Goal: Information Seeking & Learning: Compare options

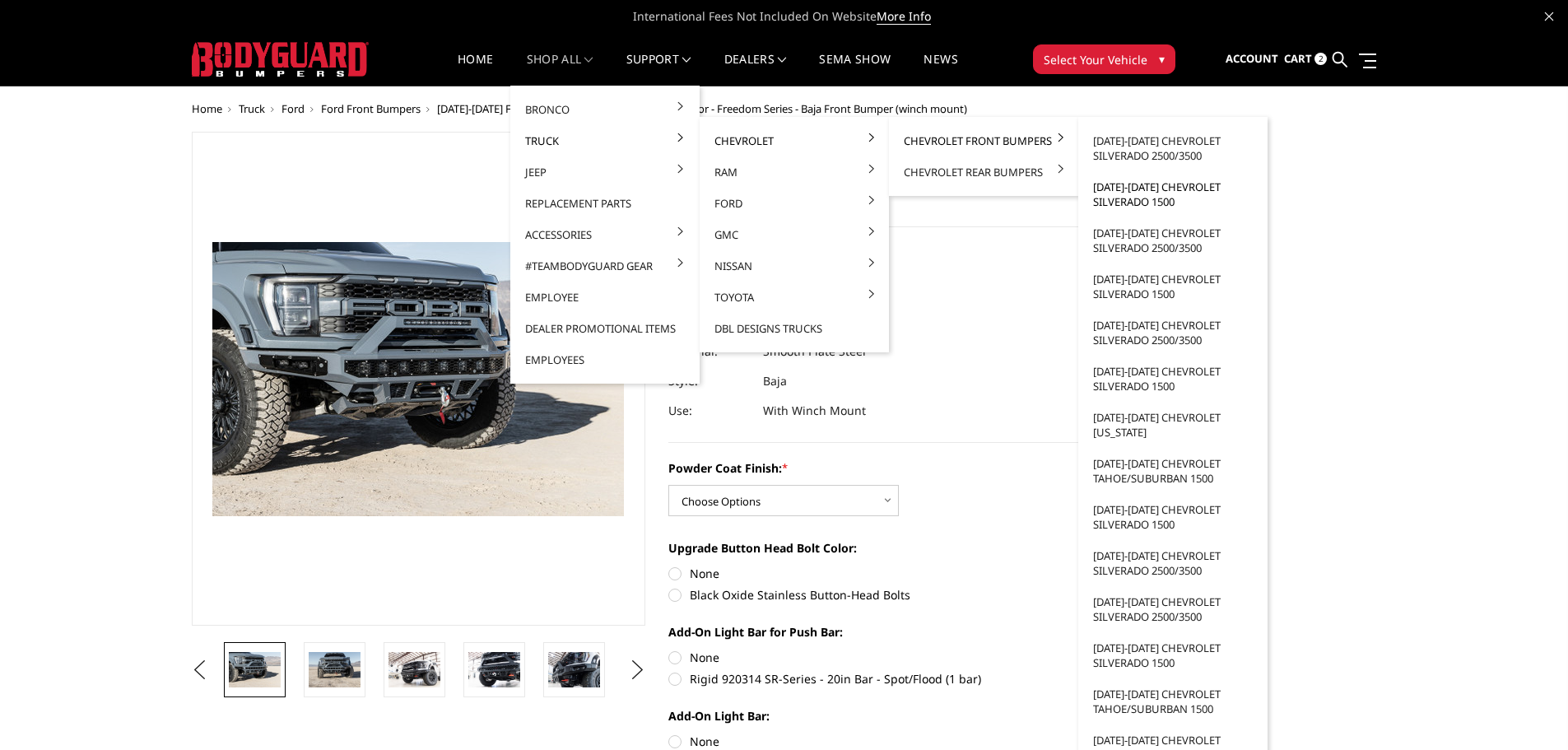
click at [1137, 200] on link "[DATE]-[DATE] Chevrolet Silverado 1500" at bounding box center [1172, 193] width 176 height 46
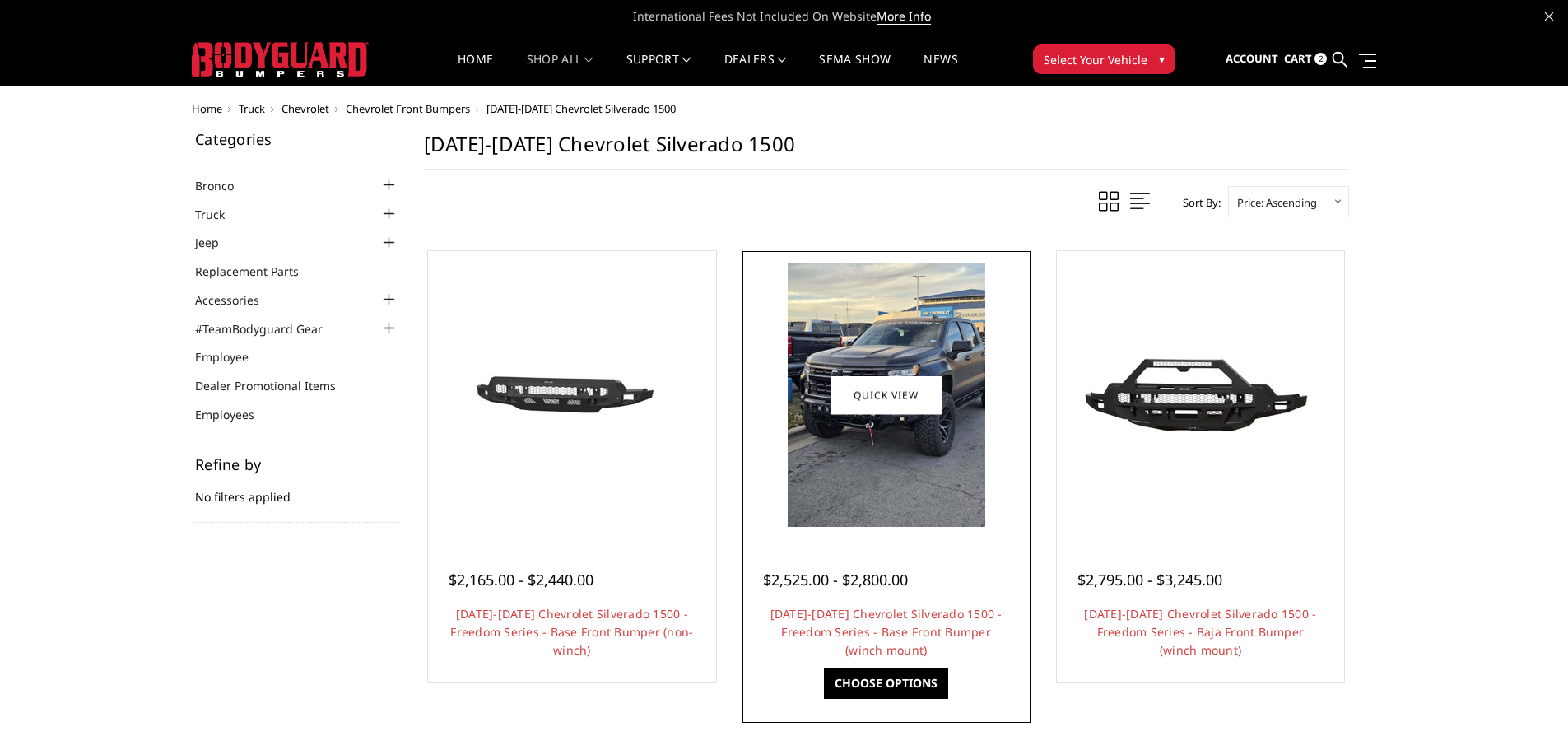
click at [883, 486] on img at bounding box center [886, 395] width 197 height 263
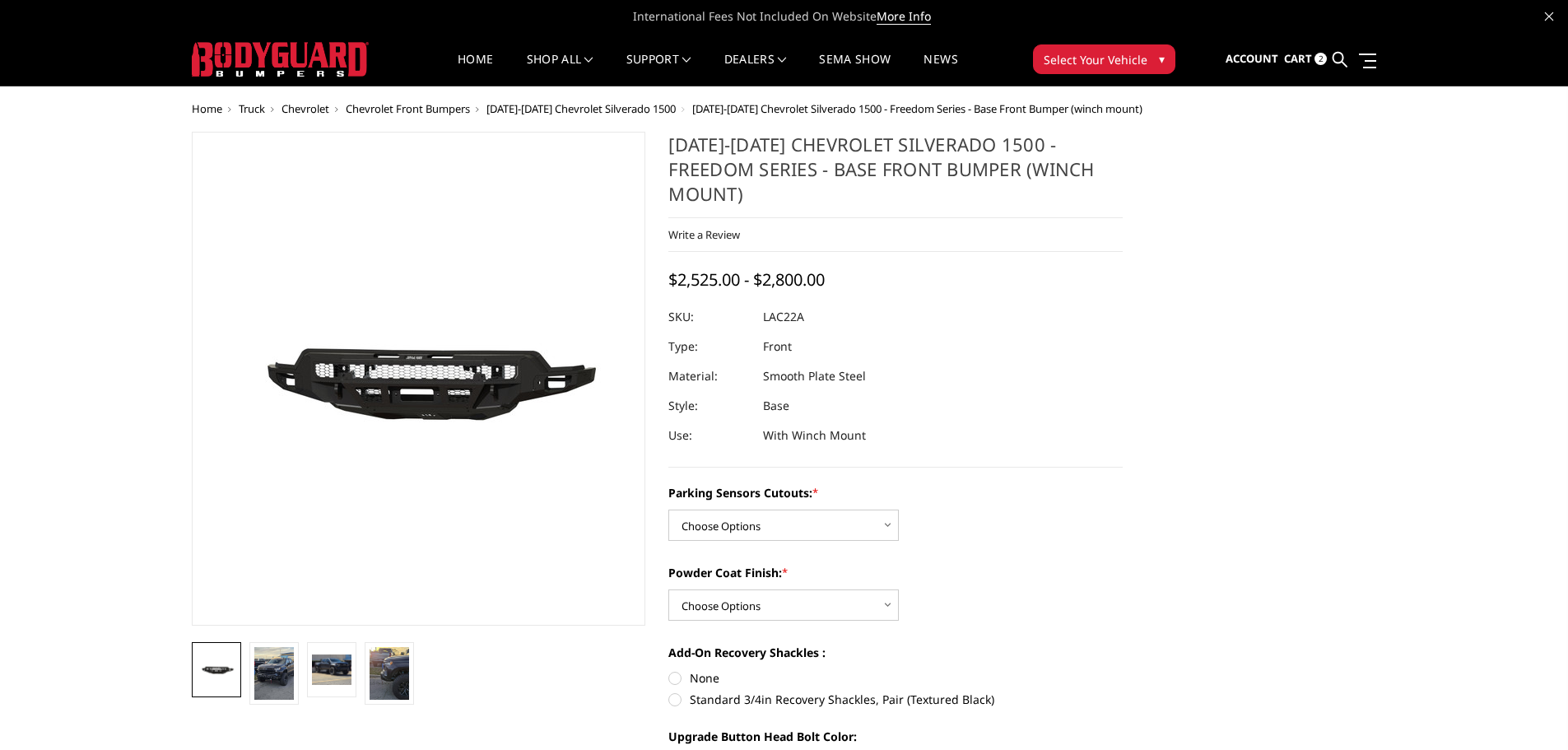
click at [406, 109] on span "Chevrolet Front Bumpers" at bounding box center [407, 108] width 125 height 15
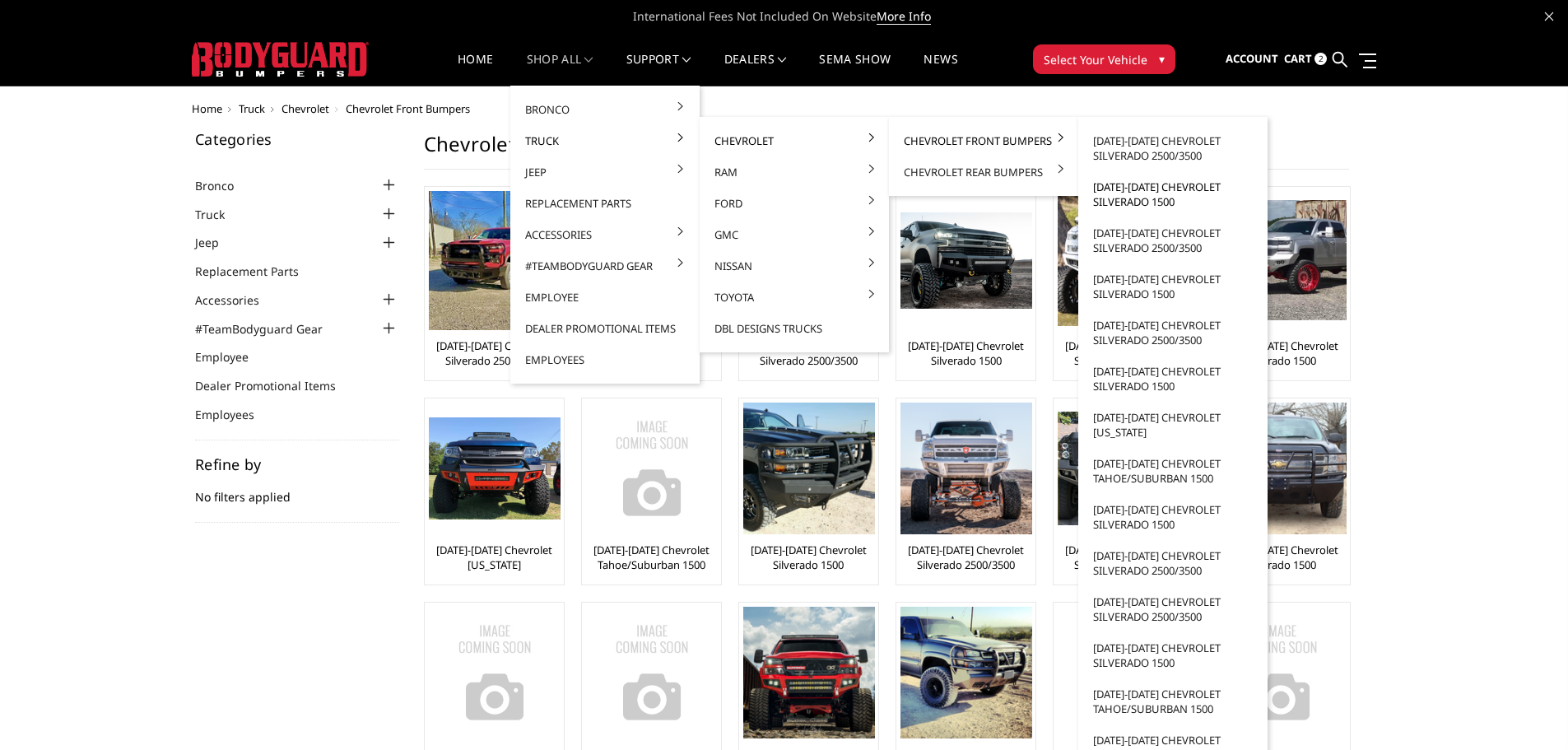
click at [1155, 194] on link "[DATE]-[DATE] Chevrolet Silverado 1500" at bounding box center [1172, 193] width 176 height 46
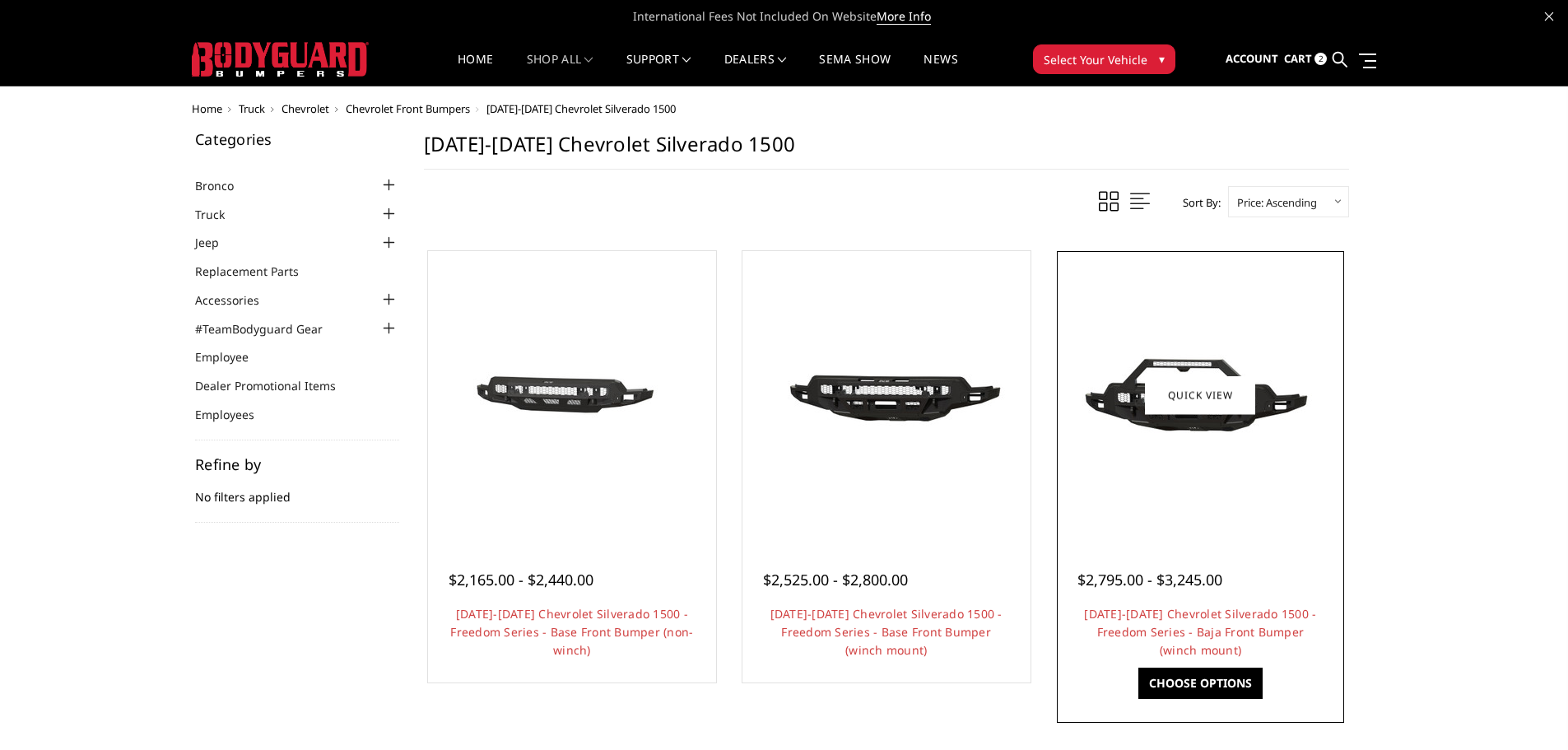
click at [1214, 497] on div at bounding box center [1200, 395] width 280 height 280
